Goal: Task Accomplishment & Management: Manage account settings

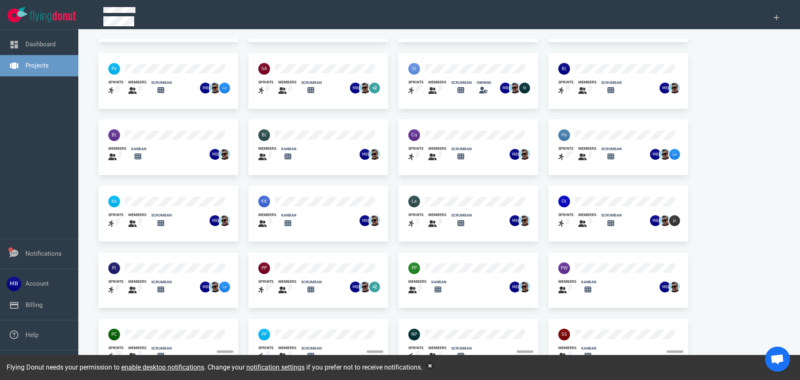
scroll to position [55, 0]
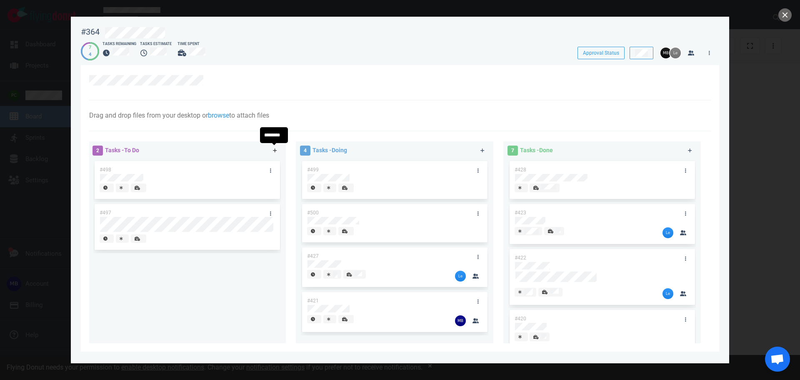
click at [273, 150] on icon at bounding box center [275, 150] width 5 height 5
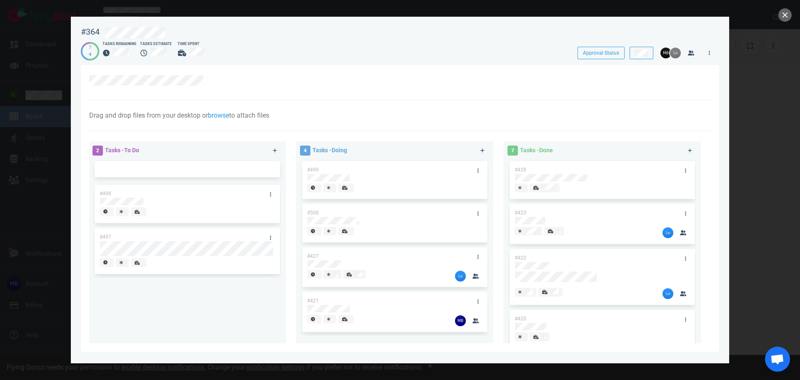
click at [351, 112] on div "Drag and drop files from your desktop or browse to attach files Attach Files Co…" at bounding box center [397, 115] width 617 height 10
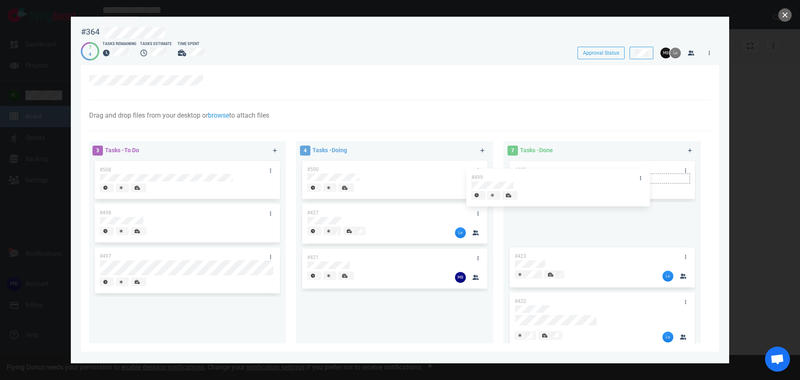
drag, startPoint x: 429, startPoint y: 169, endPoint x: 594, endPoint y: 176, distance: 165.2
click at [594, 176] on div "3 Tasks - To Do #508 #498 #497 4 Tasks - Doing #499 #500 #427 #421 #499 7 Tasks…" at bounding box center [397, 243] width 627 height 215
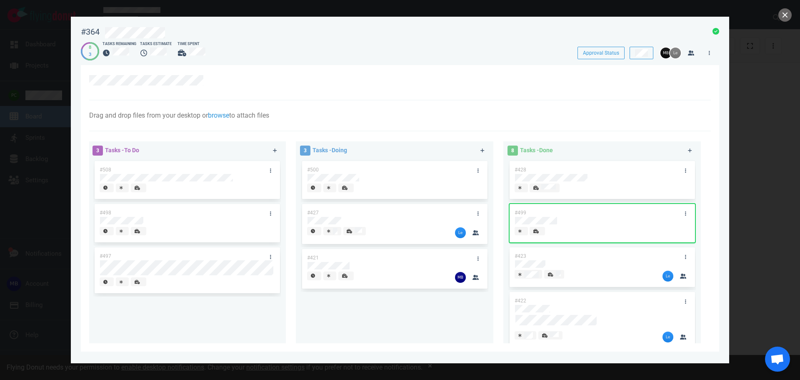
click at [533, 234] on div at bounding box center [537, 232] width 9 height 10
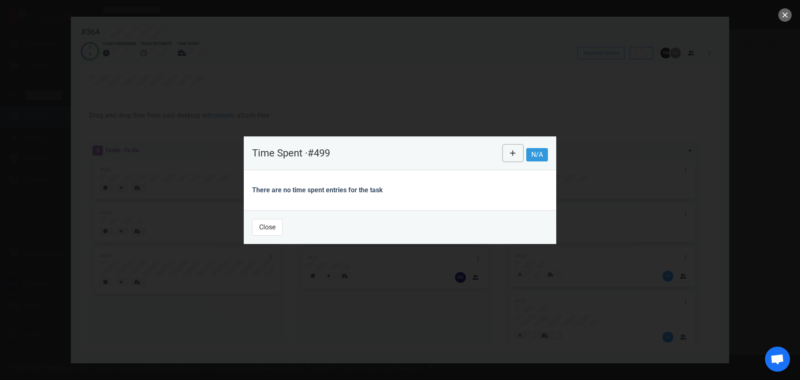
click at [508, 155] on button at bounding box center [513, 153] width 20 height 17
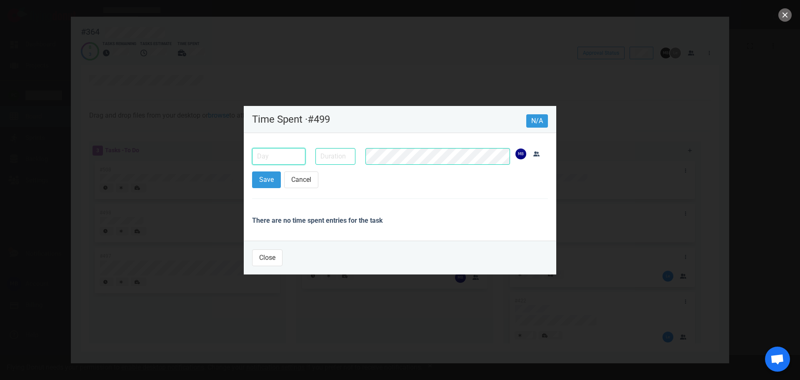
click at [295, 155] on input "text" at bounding box center [278, 156] width 53 height 17
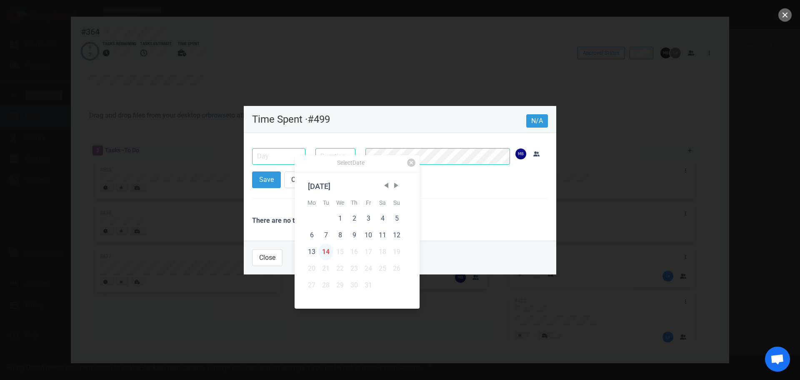
click at [323, 255] on div "14" at bounding box center [326, 251] width 14 height 17
type input "[DATE]"
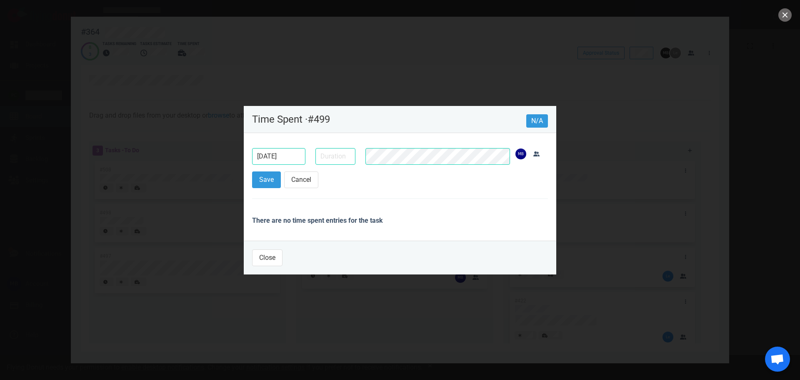
click at [314, 166] on div at bounding box center [335, 156] width 50 height 27
click at [318, 162] on input "text" at bounding box center [335, 156] width 40 height 17
type input "1h"
click at [265, 178] on button "Save" at bounding box center [266, 179] width 29 height 17
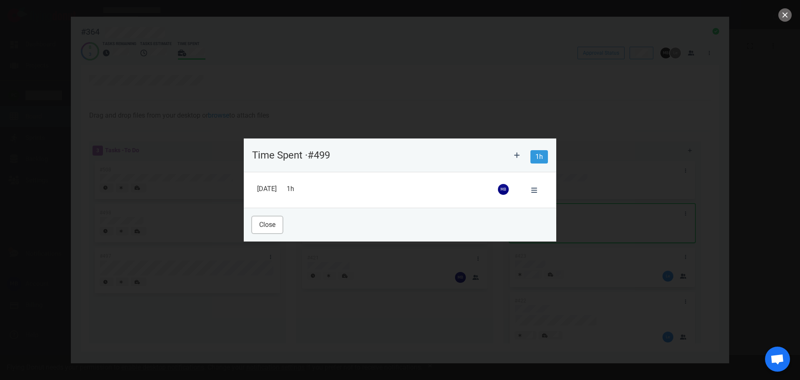
click at [267, 230] on button "Close" at bounding box center [267, 224] width 30 height 17
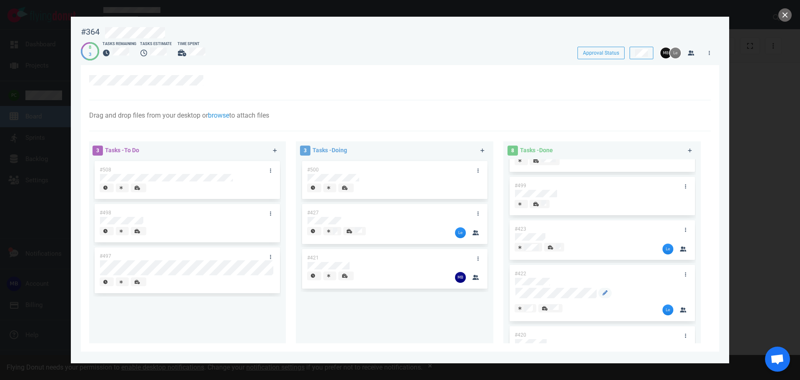
scroll to position [42, 0]
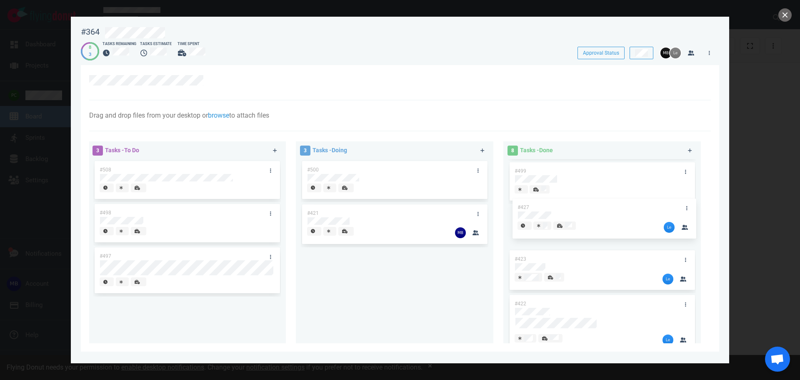
drag, startPoint x: 363, startPoint y: 216, endPoint x: 574, endPoint y: 211, distance: 211.3
click at [574, 211] on div "3 Tasks - To Do #508 #498 #497 3 Tasks - Doing #500 #427 #421 #427 8 Tasks - Do…" at bounding box center [397, 243] width 627 height 215
click at [478, 152] on link at bounding box center [482, 150] width 13 height 10
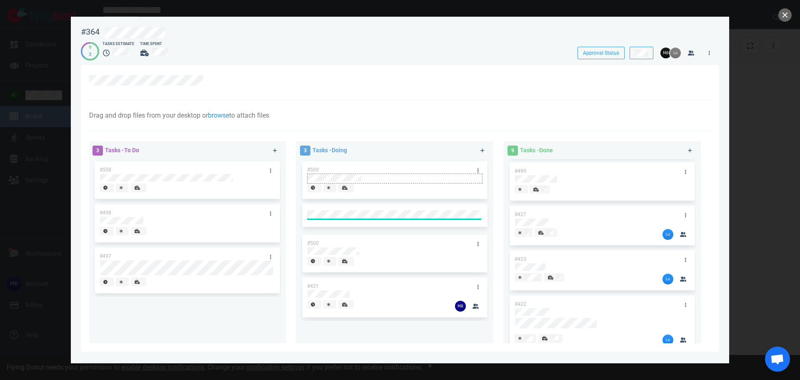
click at [360, 174] on div at bounding box center [395, 178] width 174 height 8
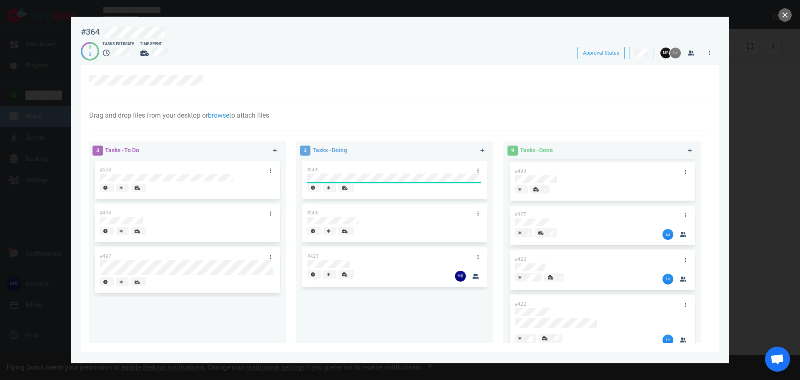
click at [428, 108] on div "Drag and drop files from your desktop or browse to attach files Attach Files Co…" at bounding box center [400, 115] width 622 height 31
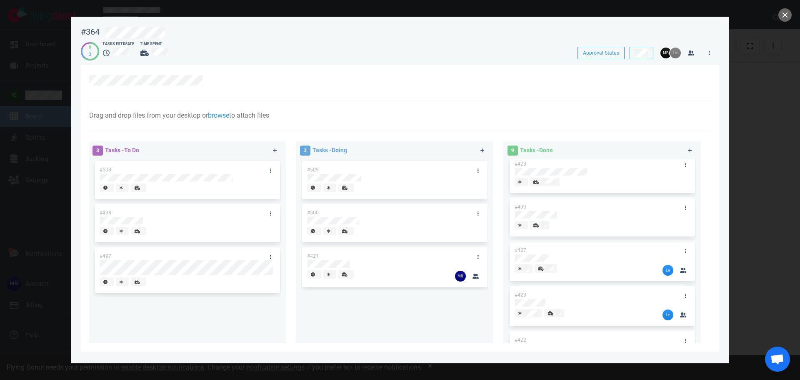
scroll to position [0, 0]
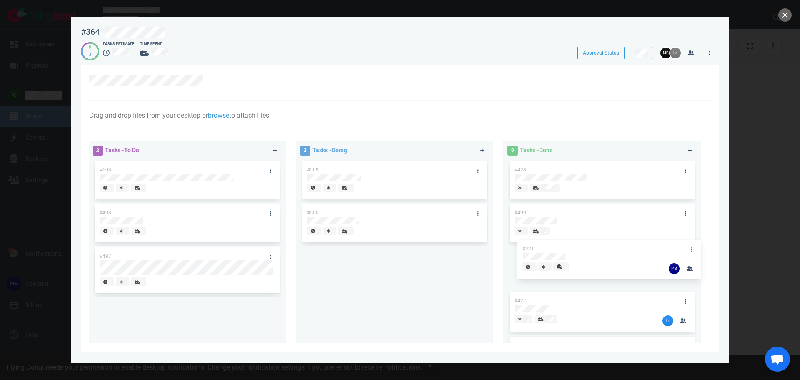
drag, startPoint x: 377, startPoint y: 253, endPoint x: 593, endPoint y: 246, distance: 216.4
click at [593, 246] on div "3 Tasks - To Do #508 #498 #497 3 Tasks - Doing #509 #500 #421 #421 9 Tasks - Do…" at bounding box center [397, 243] width 627 height 215
click at [533, 275] on icon at bounding box center [535, 274] width 5 height 4
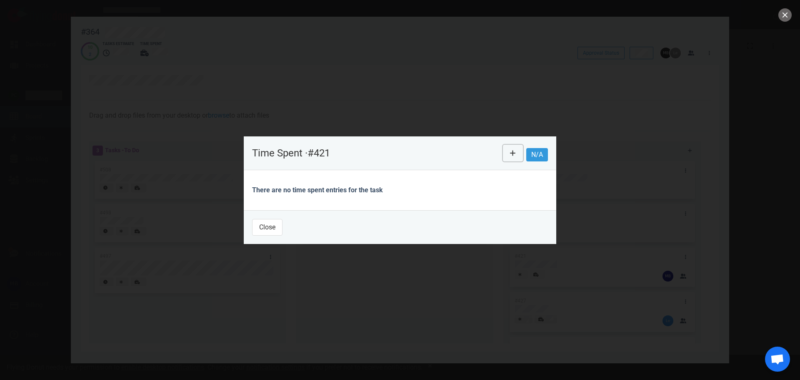
click at [520, 154] on button at bounding box center [513, 153] width 20 height 17
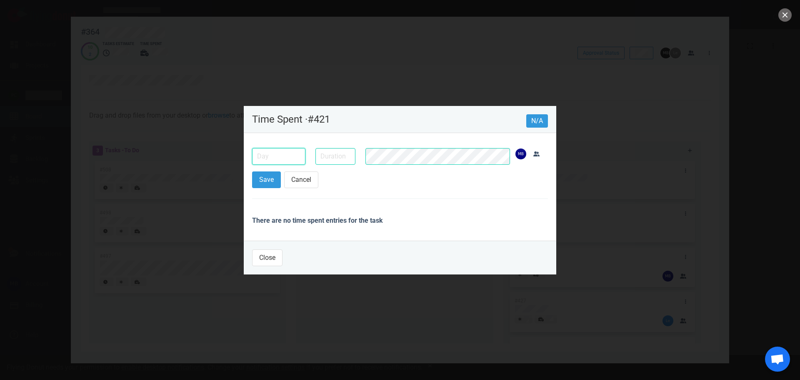
click at [289, 153] on input "text" at bounding box center [278, 156] width 53 height 17
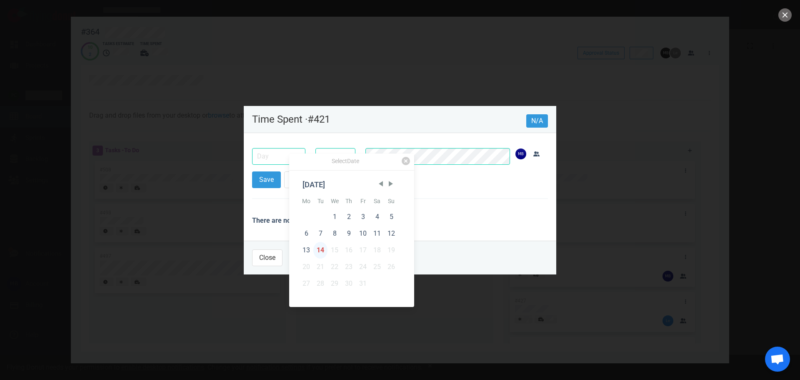
click at [321, 246] on div "14" at bounding box center [320, 250] width 14 height 17
type input "[DATE]"
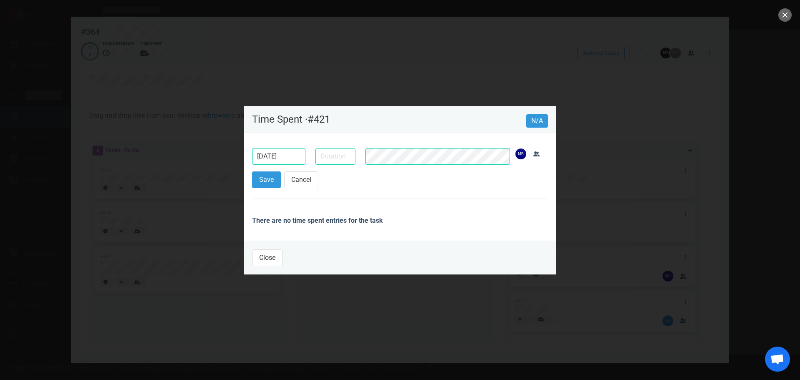
click at [334, 147] on div at bounding box center [335, 156] width 50 height 27
click at [333, 156] on input "text" at bounding box center [335, 156] width 40 height 17
type input "4h"
click at [271, 181] on button "Save" at bounding box center [266, 179] width 29 height 17
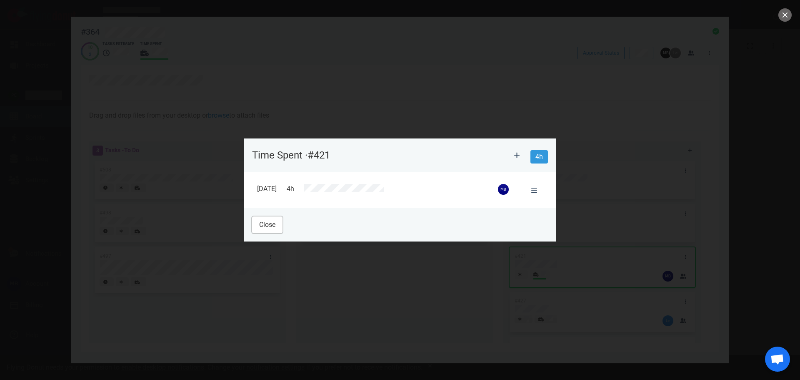
click at [275, 222] on button "Close" at bounding box center [267, 224] width 30 height 17
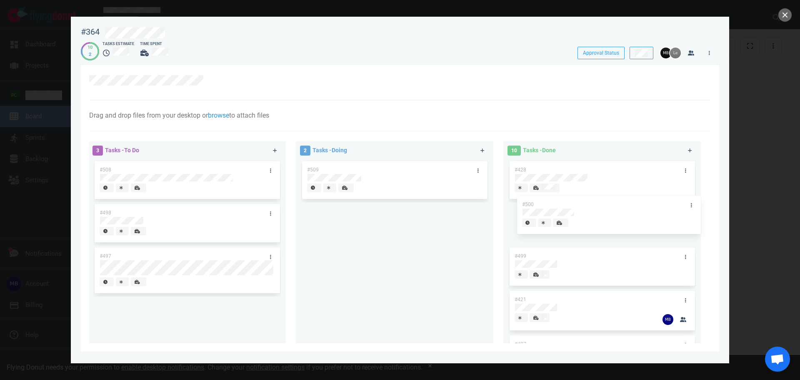
drag, startPoint x: 373, startPoint y: 214, endPoint x: 584, endPoint y: 208, distance: 210.5
click at [584, 208] on div "3 Tasks - To Do #508 #498 #497 2 Tasks - Doing #509 #500 #500 10 Tasks - Done #…" at bounding box center [397, 243] width 627 height 215
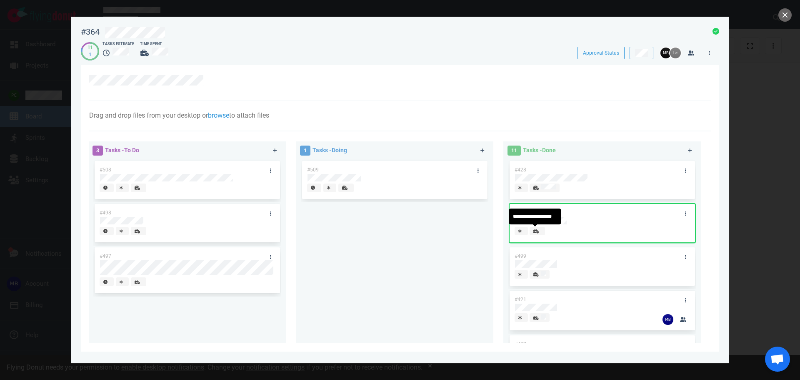
click at [536, 230] on icon at bounding box center [535, 231] width 5 height 4
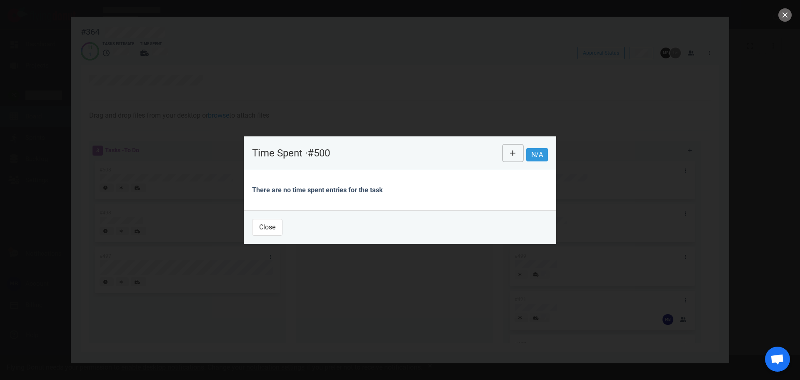
click at [515, 153] on icon at bounding box center [513, 153] width 6 height 7
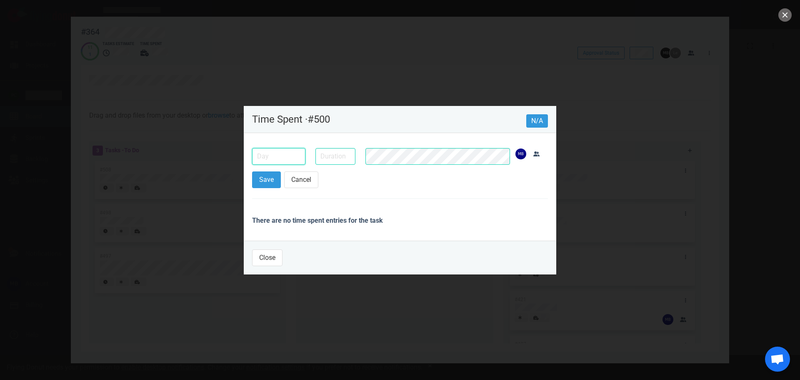
click at [294, 155] on input "text" at bounding box center [278, 156] width 53 height 17
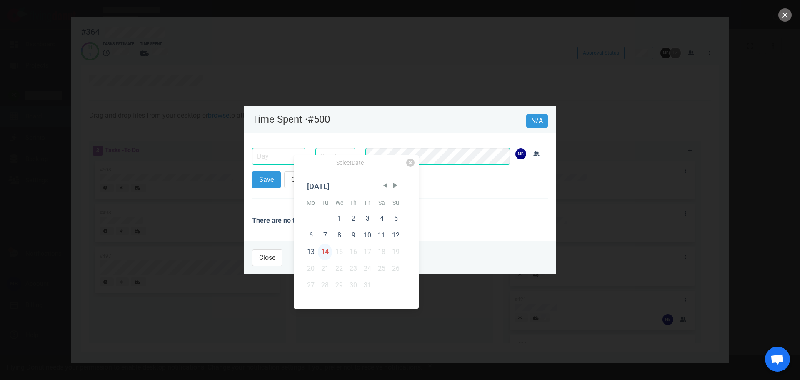
click at [324, 248] on div "14" at bounding box center [325, 251] width 14 height 17
type input "[DATE]"
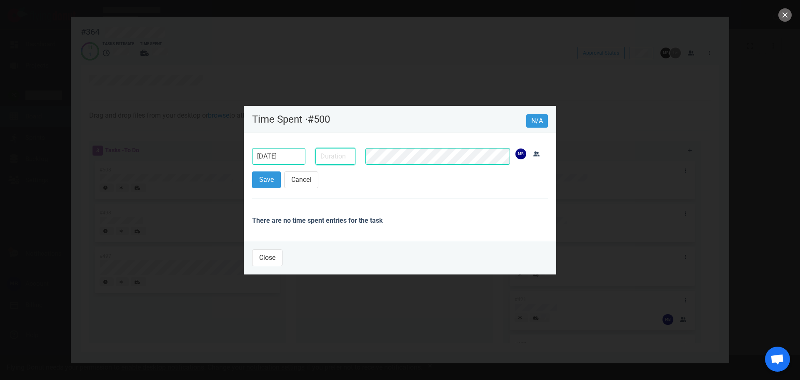
click at [322, 158] on input "text" at bounding box center [335, 156] width 40 height 17
type input "1h"
click at [279, 178] on button "Save" at bounding box center [266, 179] width 29 height 17
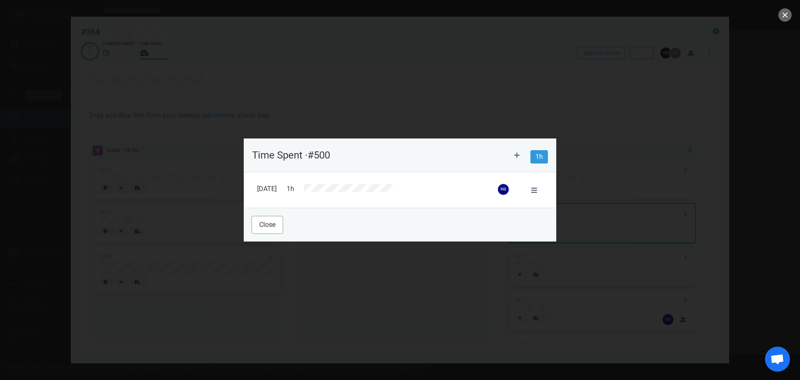
click at [266, 223] on button "Close" at bounding box center [267, 224] width 30 height 17
